Goal: Task Accomplishment & Management: Use online tool/utility

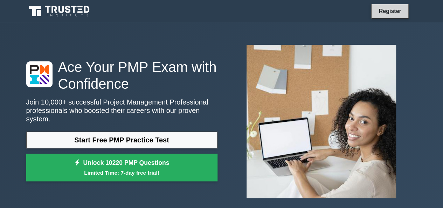
click at [310, 8] on link "Register" at bounding box center [389, 11] width 31 height 9
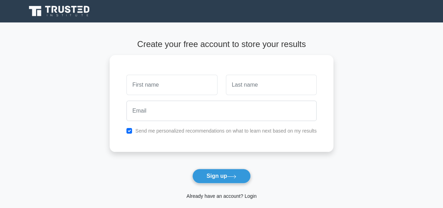
click at [222, 195] on link "Already have an account? Login" at bounding box center [221, 196] width 70 height 6
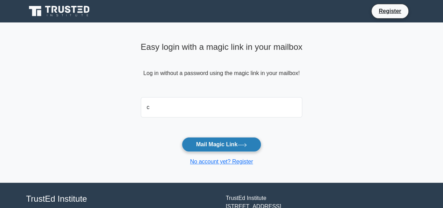
type input "coachjameskatumba18@gmail.com"
click at [221, 145] on button "Mail Magic Link" at bounding box center [221, 144] width 79 height 15
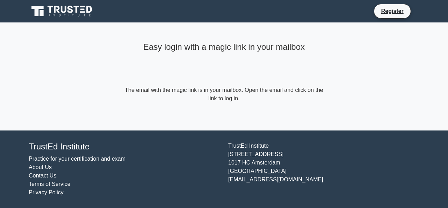
click at [50, 10] on icon at bounding box center [51, 9] width 6 height 7
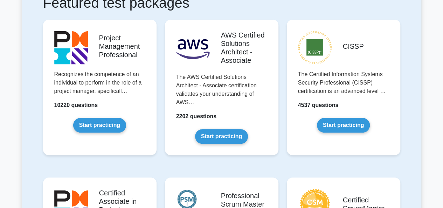
scroll to position [135, 0]
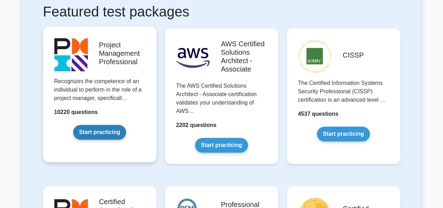
click at [100, 131] on link "Start practicing" at bounding box center [99, 132] width 53 height 15
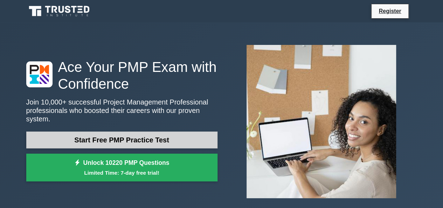
click at [120, 136] on link "Start Free PMP Practice Test" at bounding box center [121, 139] width 191 height 17
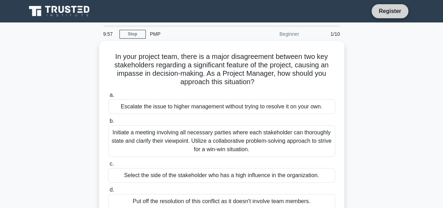
click at [387, 9] on link "Register" at bounding box center [389, 11] width 31 height 9
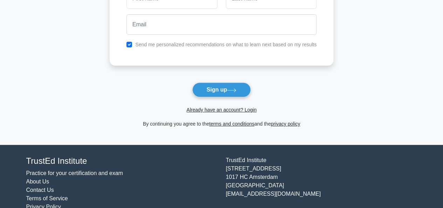
scroll to position [100, 0]
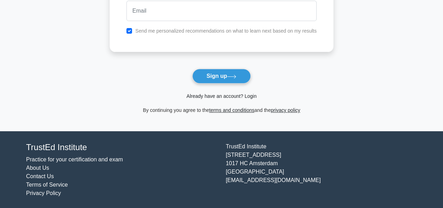
click at [219, 96] on link "Already have an account? Login" at bounding box center [221, 96] width 70 height 6
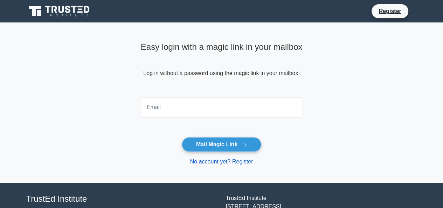
click at [218, 163] on link "No account yet? Register" at bounding box center [221, 161] width 63 height 6
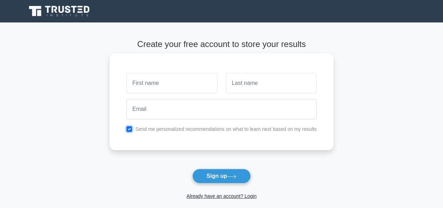
click at [130, 127] on input "checkbox" at bounding box center [129, 129] width 6 height 6
checkbox input "false"
click at [139, 86] on input "text" at bounding box center [171, 83] width 91 height 20
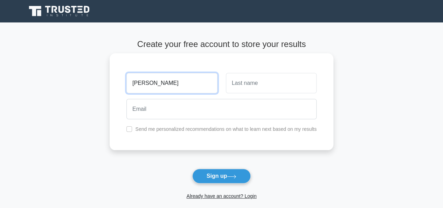
type input "James"
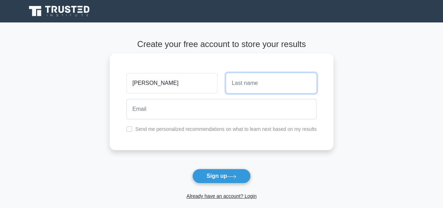
click at [238, 78] on input "text" at bounding box center [271, 83] width 91 height 20
type input "Katumba"
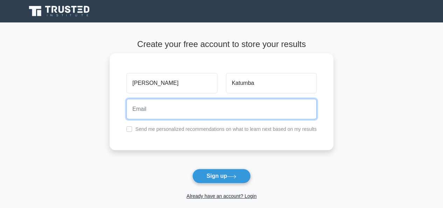
click at [144, 107] on input "email" at bounding box center [221, 109] width 190 height 20
type input "coachjameskatumba18@gmail.com"
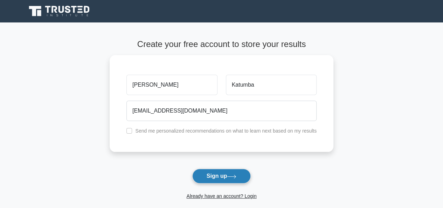
click at [217, 174] on button "Sign up" at bounding box center [221, 175] width 59 height 15
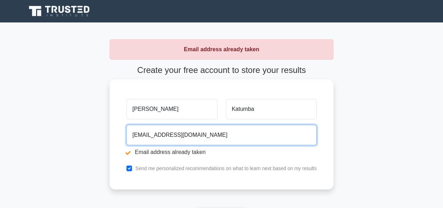
click at [222, 133] on input "coachjameskatumba18@gmail.com" at bounding box center [221, 135] width 190 height 20
type input "c"
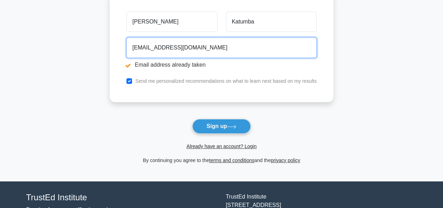
scroll to position [110, 0]
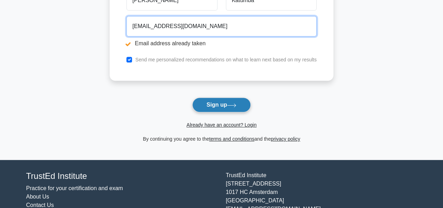
type input "jskatumba1985@gmail.com"
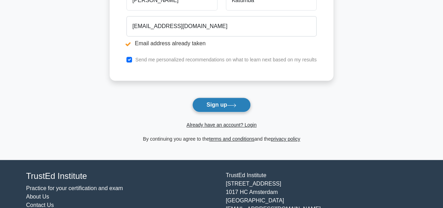
click at [222, 103] on button "Sign up" at bounding box center [221, 104] width 59 height 15
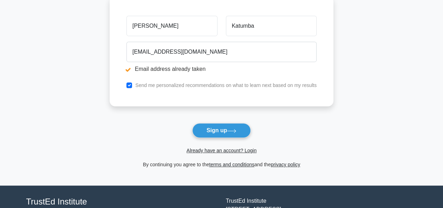
scroll to position [85, 0]
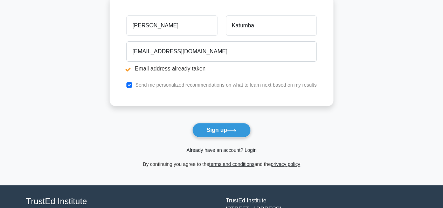
click at [249, 149] on link "Already have an account? Login" at bounding box center [221, 150] width 70 height 6
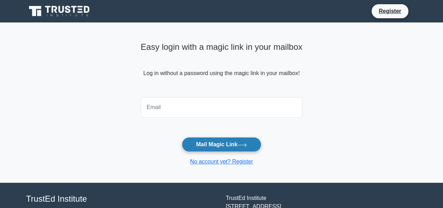
click at [212, 147] on button "Mail Magic Link" at bounding box center [221, 144] width 79 height 15
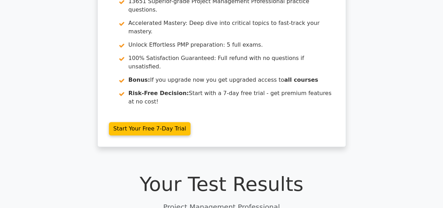
scroll to position [105, 0]
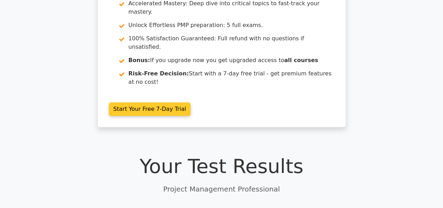
click at [153, 102] on link "Start Your Free 7-Day Trial" at bounding box center [150, 108] width 82 height 13
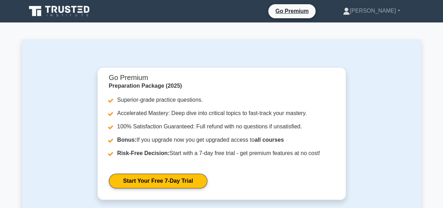
click at [55, 16] on icon at bounding box center [59, 11] width 67 height 13
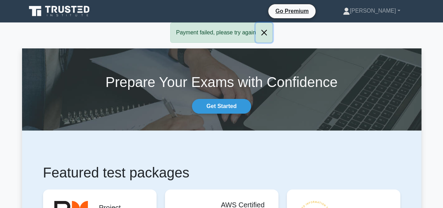
click at [265, 32] on button "Close" at bounding box center [264, 33] width 17 height 20
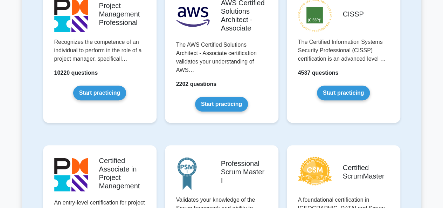
scroll to position [161, 0]
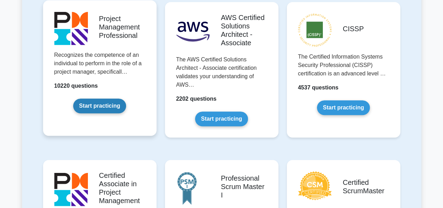
click at [104, 107] on link "Start practicing" at bounding box center [99, 105] width 53 height 15
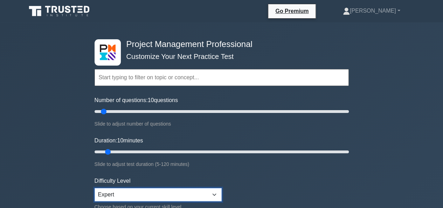
click at [213, 194] on select "Beginner Intermediate Expert" at bounding box center [158, 194] width 127 height 13
select select "intermediate"
click at [95, 188] on select "Beginner Intermediate Expert" at bounding box center [158, 194] width 127 height 13
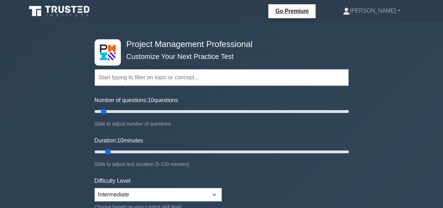
click at [442, 22] on nav "Go Premium [PERSON_NAME] Profile" at bounding box center [221, 11] width 443 height 22
type input "100"
click at [219, 112] on input "Number of questions: 100 questions" at bounding box center [222, 111] width 254 height 8
click at [220, 151] on input "Duration: 60 minutes" at bounding box center [222, 151] width 254 height 8
type input "65"
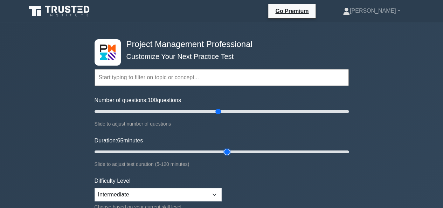
click at [222, 150] on input "Duration: 65 minutes" at bounding box center [222, 151] width 254 height 8
click at [231, 149] on input "Duration: 65 minutes" at bounding box center [222, 151] width 254 height 8
click at [314, 111] on input "Number of questions: 100 questions" at bounding box center [222, 111] width 254 height 8
type input "180"
click at [319, 111] on input "Number of questions: 180 questions" at bounding box center [222, 111] width 254 height 8
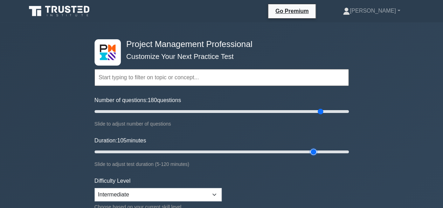
click at [314, 151] on input "Duration: 105 minutes" at bounding box center [222, 151] width 254 height 8
click at [323, 151] on input "Duration: 105 minutes" at bounding box center [222, 151] width 254 height 8
click at [337, 151] on input "Duration: 115 minutes" at bounding box center [222, 151] width 254 height 8
type input "120"
click at [348, 151] on input "Duration: 120 minutes" at bounding box center [222, 151] width 254 height 8
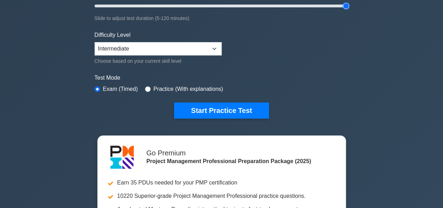
scroll to position [173, 0]
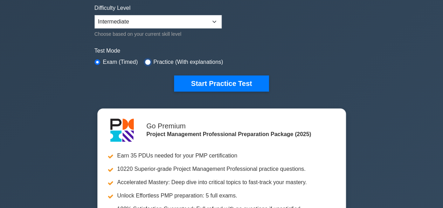
click at [146, 60] on input "radio" at bounding box center [148, 62] width 6 height 6
radio input "true"
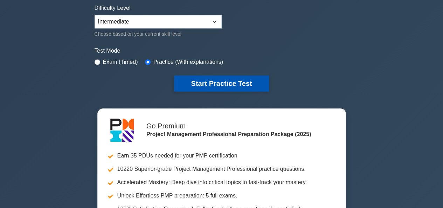
click at [220, 78] on button "Start Practice Test" at bounding box center [221, 83] width 95 height 16
